Goal: Communication & Community: Connect with others

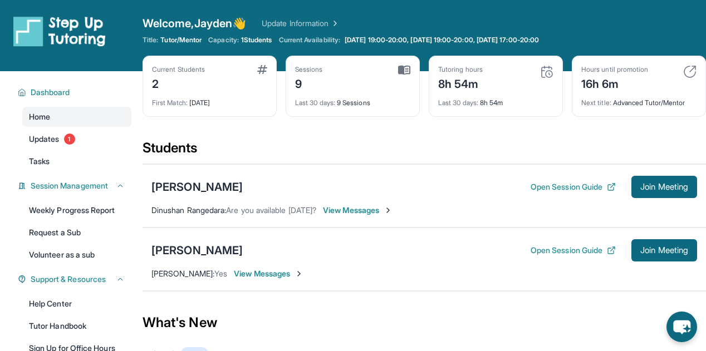
click at [373, 205] on span "View Messages" at bounding box center [358, 210] width 70 height 11
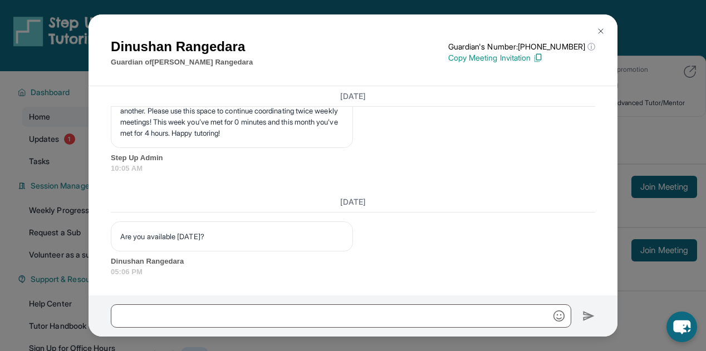
scroll to position [2902, 0]
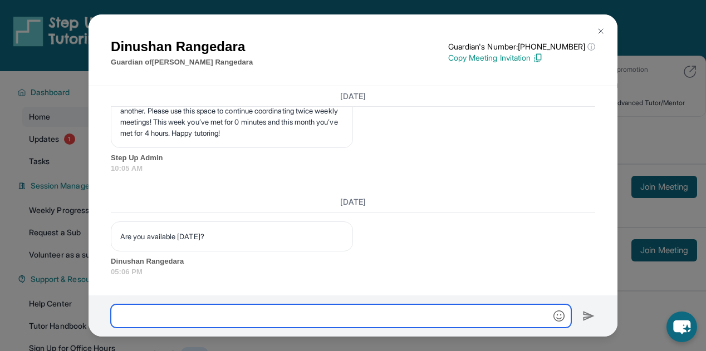
click at [291, 315] on input "text" at bounding box center [341, 316] width 460 height 23
type input "***"
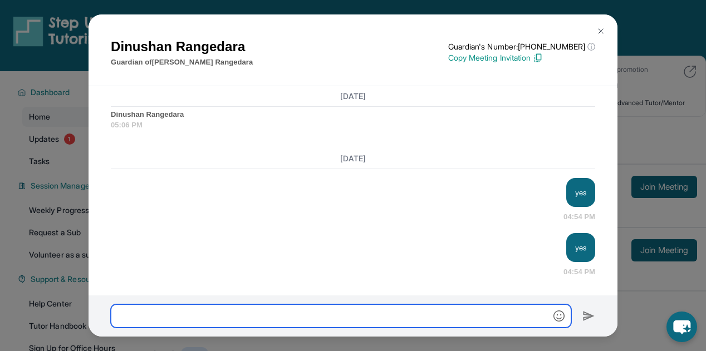
scroll to position [3049, 0]
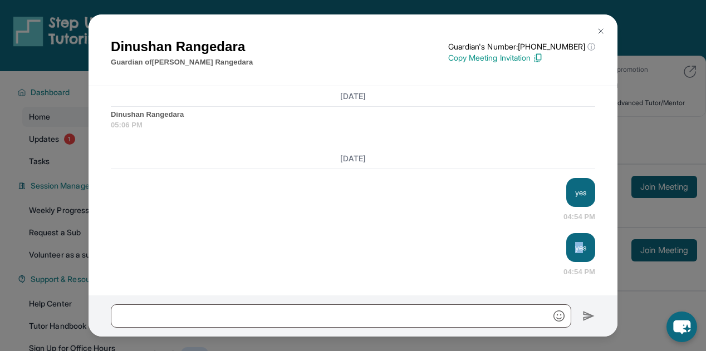
drag, startPoint x: 575, startPoint y: 247, endPoint x: 543, endPoint y: 250, distance: 31.3
click at [543, 250] on div "yes 04:54 PM" at bounding box center [353, 255] width 484 height 45
click at [592, 249] on div "[DATE] <p>**New Step Up [PERSON_NAME] Chat**: Hi Dinushan! This is the start of…" at bounding box center [353, 190] width 529 height 209
drag, startPoint x: 592, startPoint y: 249, endPoint x: 553, endPoint y: 250, distance: 39.0
click at [553, 250] on div "[DATE] <p>**New Step Up [PERSON_NAME] Chat**: Hi Dinushan! This is the start of…" at bounding box center [353, 190] width 529 height 209
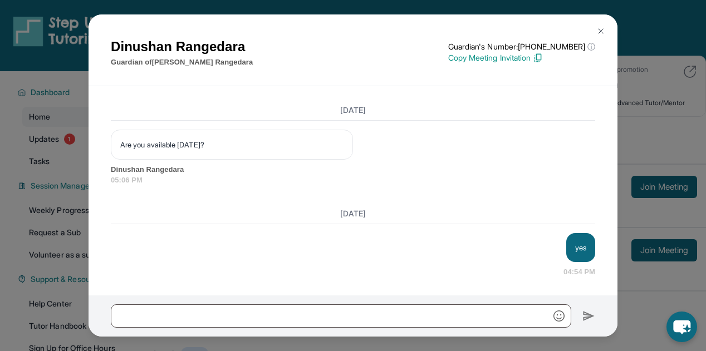
scroll to position [2990, 0]
drag, startPoint x: 575, startPoint y: 257, endPoint x: 556, endPoint y: 254, distance: 19.8
click at [556, 254] on div "yes 04:54 PM" at bounding box center [353, 255] width 484 height 45
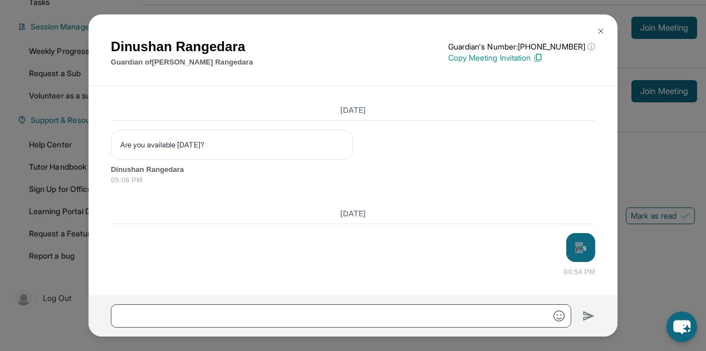
scroll to position [2877, 0]
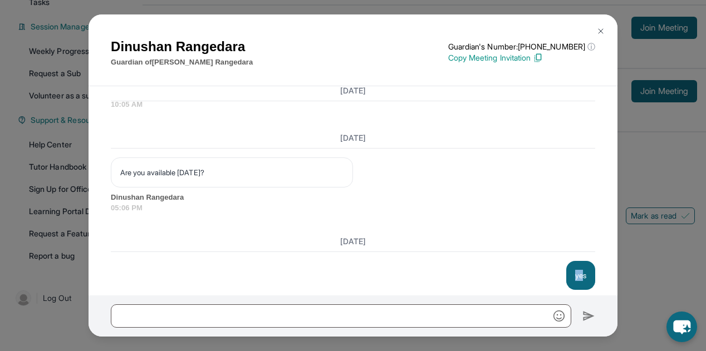
click at [602, 27] on img at bounding box center [600, 31] width 9 height 9
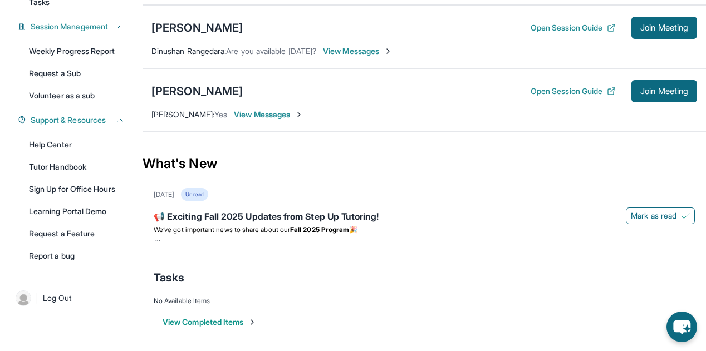
scroll to position [0, 0]
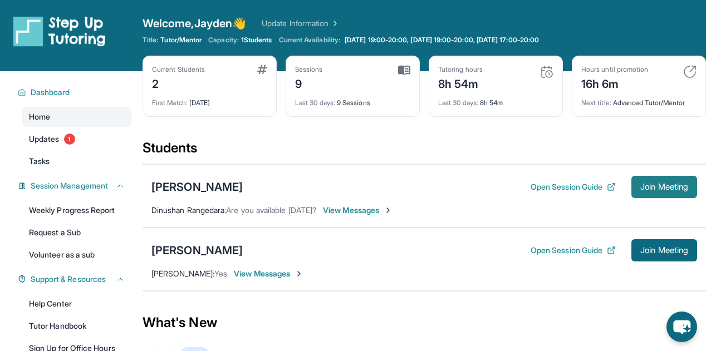
click at [651, 188] on span "Join Meeting" at bounding box center [664, 187] width 48 height 7
